Goal: Information Seeking & Learning: Check status

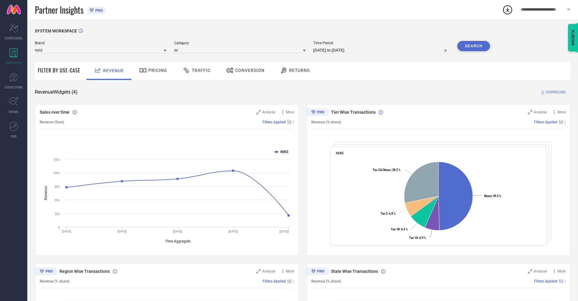
click at [243, 71] on span "Conversion" at bounding box center [249, 70] width 29 height 5
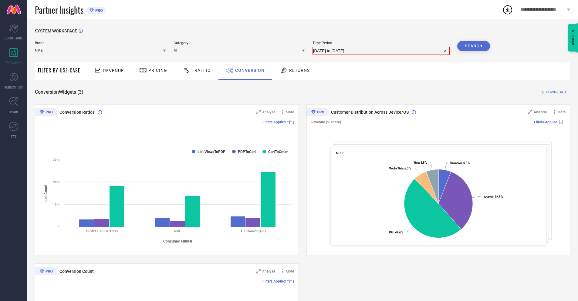
click at [381, 50] on input "[DATE] to [DATE]" at bounding box center [381, 50] width 136 height 7
select select "7"
select select "2025"
select select "8"
select select "2025"
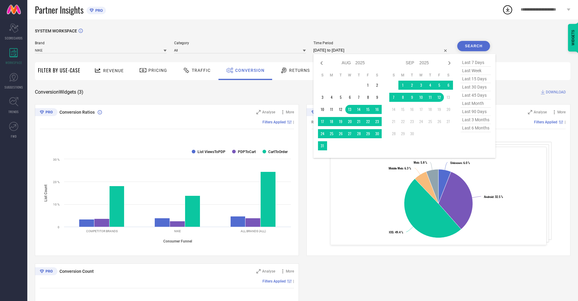
select select "8"
select select "2025"
select select "9"
select select "2025"
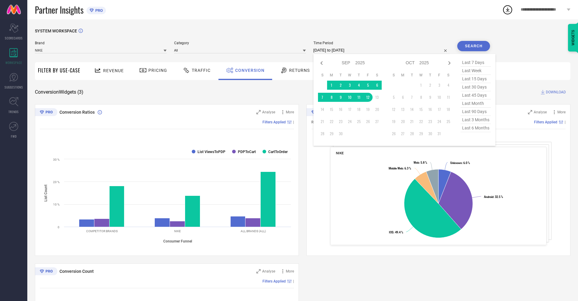
click at [367, 97] on td "12" at bounding box center [367, 97] width 9 height 9
type input "[DATE] to [DATE]"
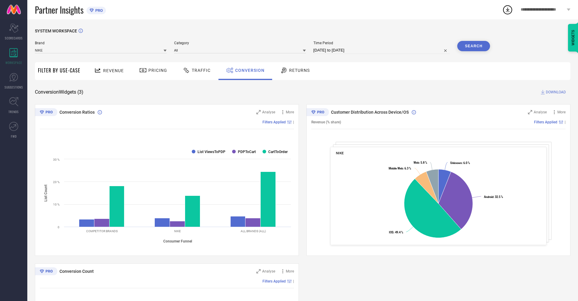
click at [473, 46] on button "Search" at bounding box center [473, 46] width 33 height 10
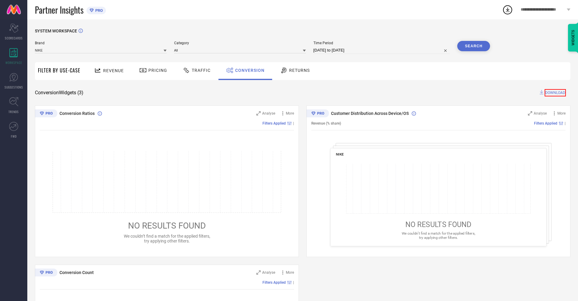
click at [556, 92] on span "DOWNLOAD" at bounding box center [554, 92] width 21 height 7
